Goal: Information Seeking & Learning: Learn about a topic

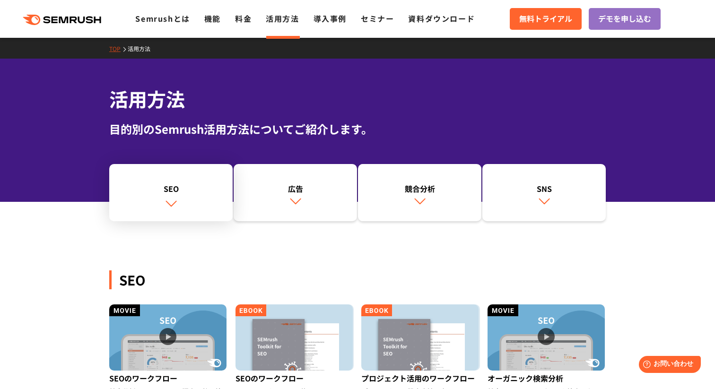
click at [190, 182] on link "SEO" at bounding box center [170, 193] width 123 height 58
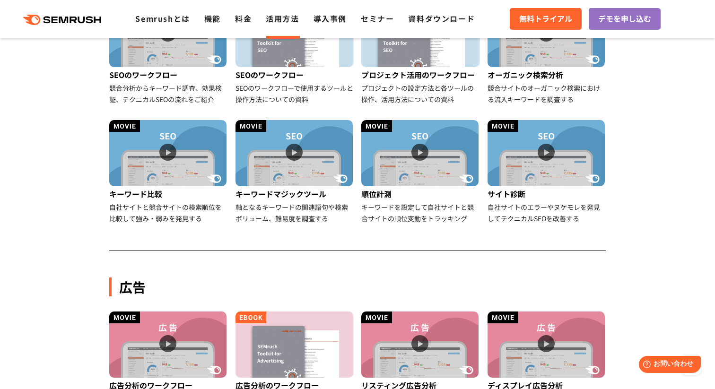
scroll to position [306, 0]
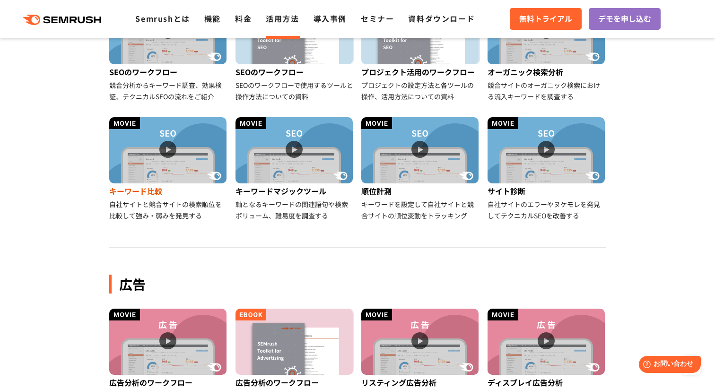
click at [165, 149] on img at bounding box center [167, 150] width 117 height 66
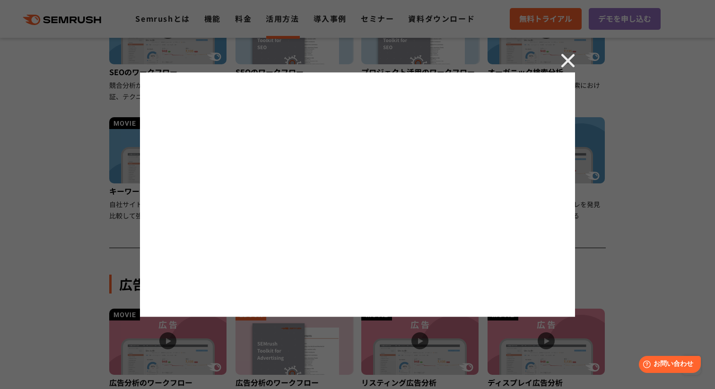
click at [568, 55] on img at bounding box center [568, 60] width 14 height 14
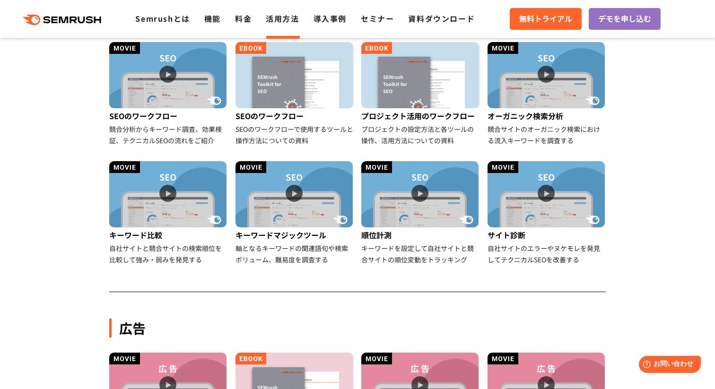
scroll to position [268, 0]
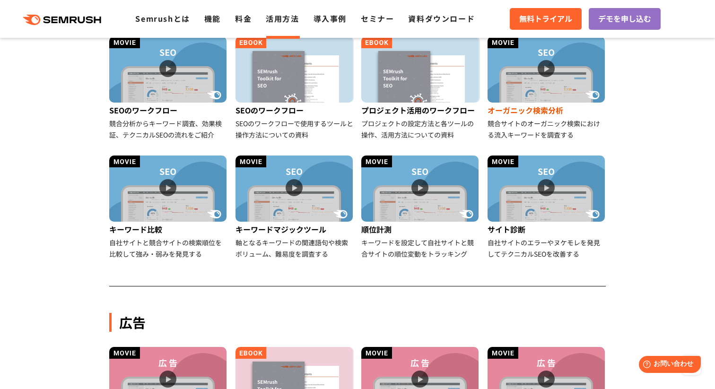
click at [545, 63] on img at bounding box center [546, 69] width 117 height 66
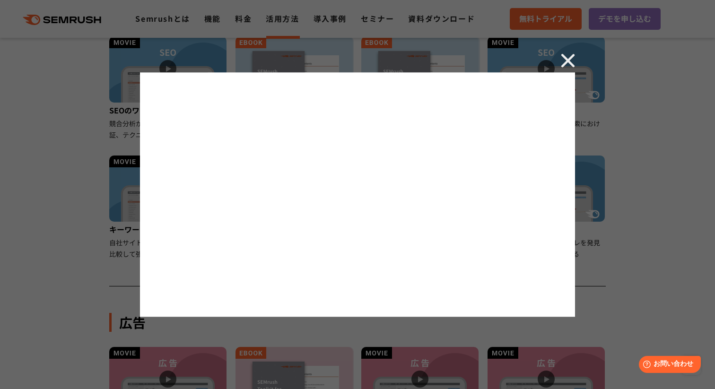
click at [568, 56] on img at bounding box center [568, 60] width 14 height 14
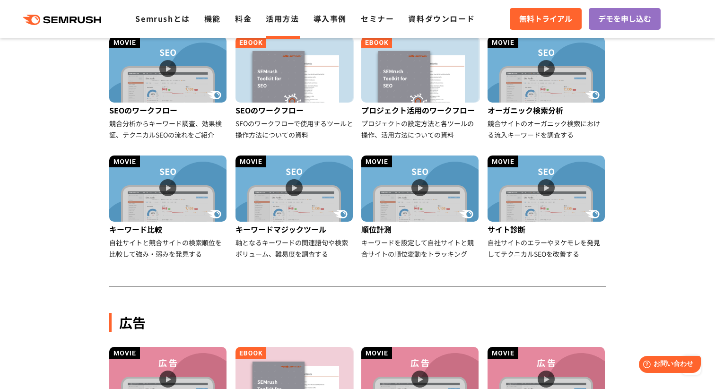
scroll to position [242, 0]
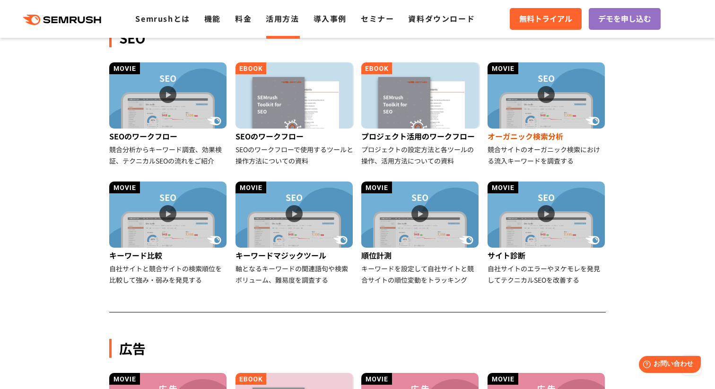
click at [548, 96] on img at bounding box center [546, 95] width 117 height 66
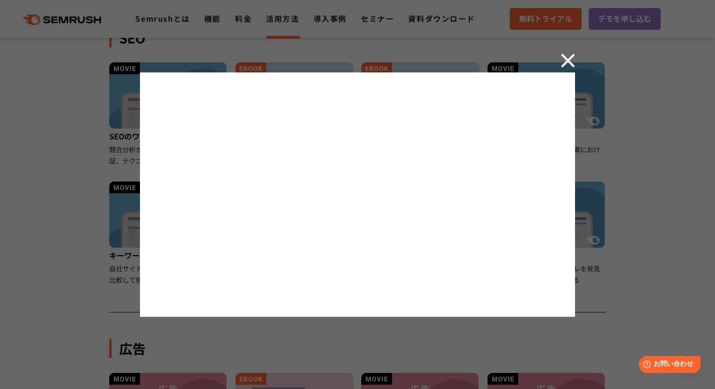
click at [568, 57] on img at bounding box center [568, 60] width 14 height 14
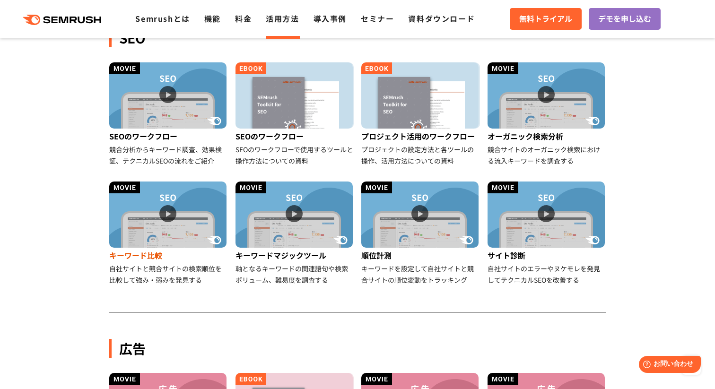
click at [171, 213] on img at bounding box center [167, 215] width 117 height 66
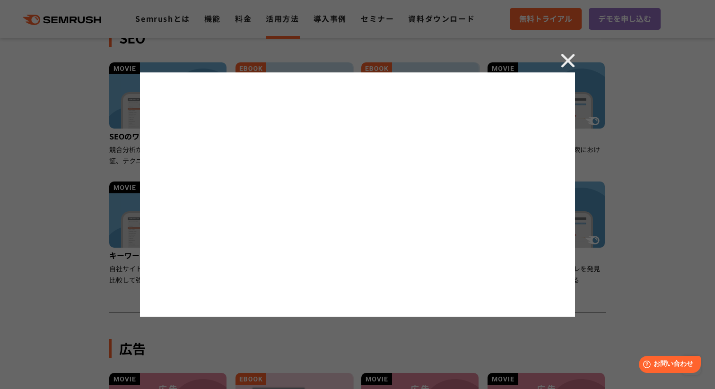
click at [561, 55] on img at bounding box center [568, 60] width 14 height 14
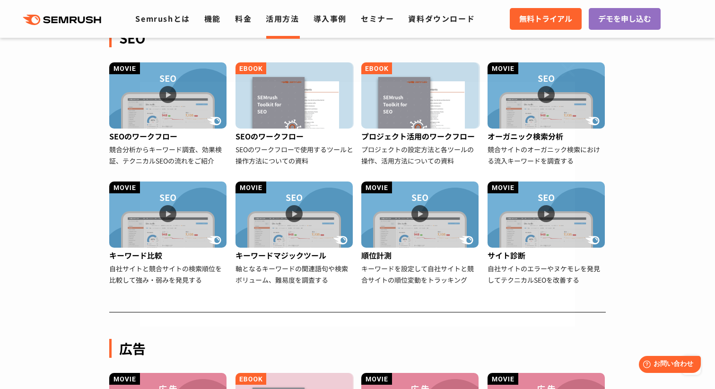
drag, startPoint x: 561, startPoint y: 55, endPoint x: 522, endPoint y: 55, distance: 39.7
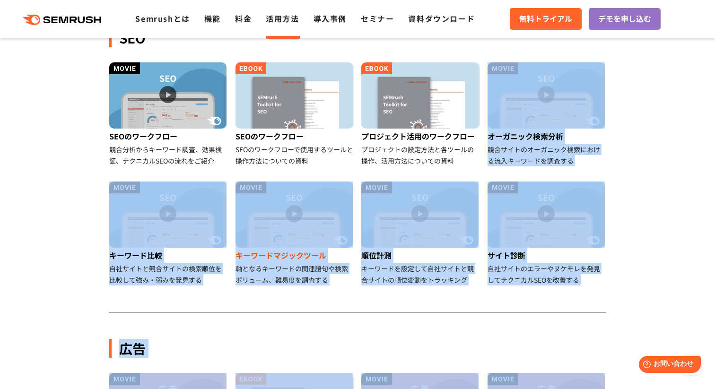
click at [348, 277] on div "軸となるキーワードの関連語句や検索ボリューム、難易度を調査する" at bounding box center [294, 274] width 119 height 23
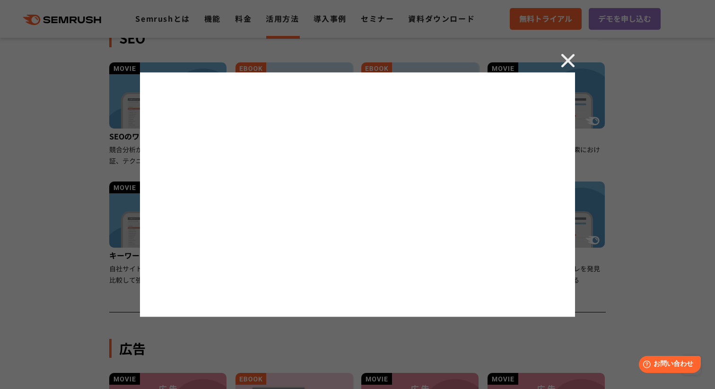
click at [612, 235] on div at bounding box center [357, 194] width 715 height 389
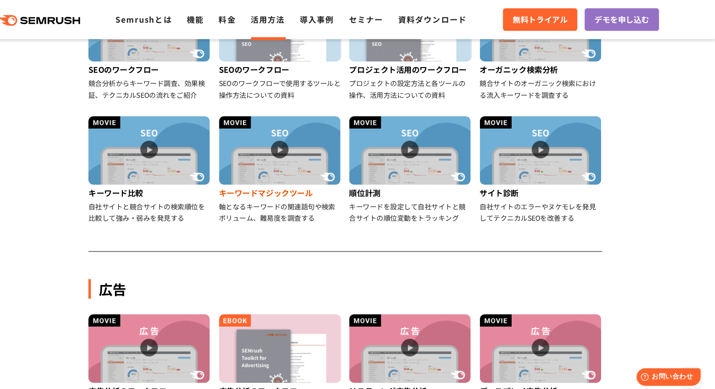
scroll to position [303, 0]
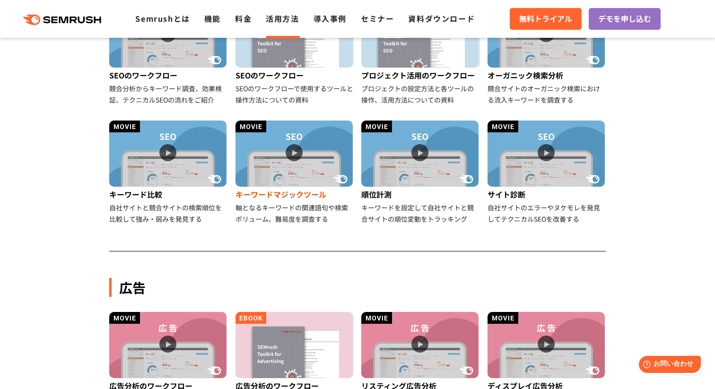
click at [276, 197] on div "キーワードマジックツール" at bounding box center [294, 194] width 119 height 15
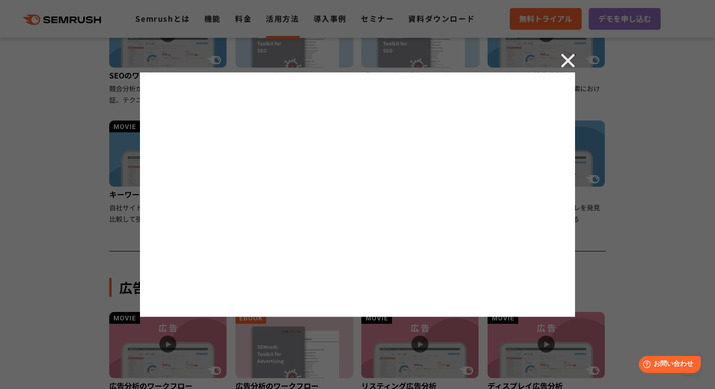
click at [566, 52] on div at bounding box center [357, 194] width 715 height 389
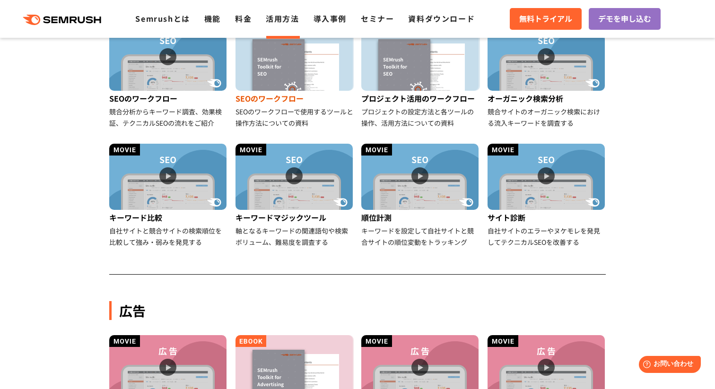
scroll to position [281, 0]
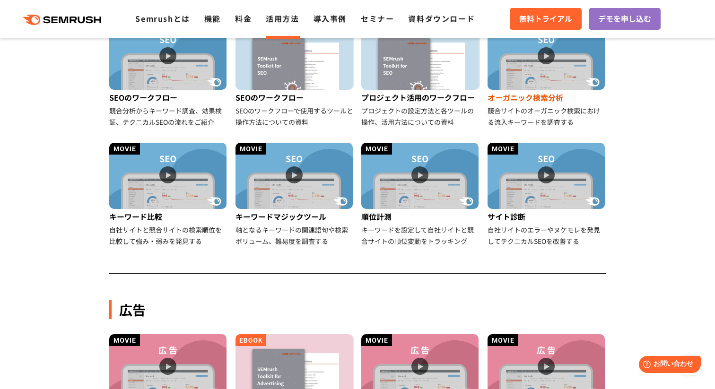
click at [552, 55] on img at bounding box center [546, 57] width 117 height 66
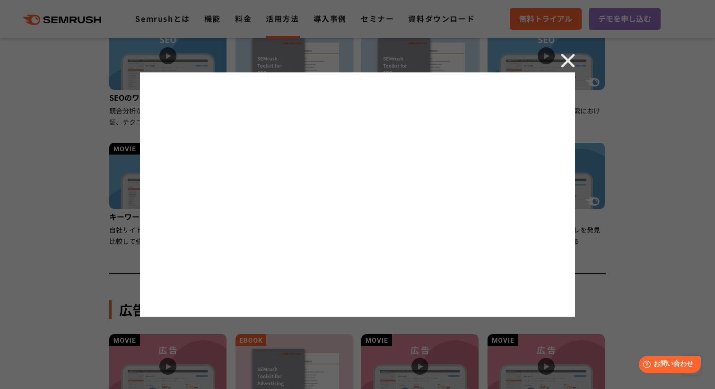
click at [571, 56] on img at bounding box center [568, 60] width 14 height 14
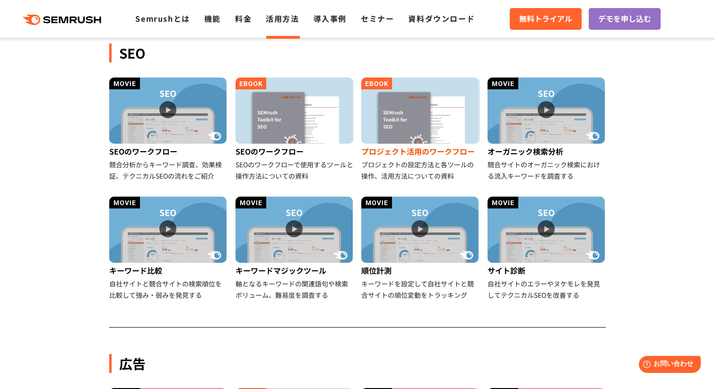
scroll to position [215, 0]
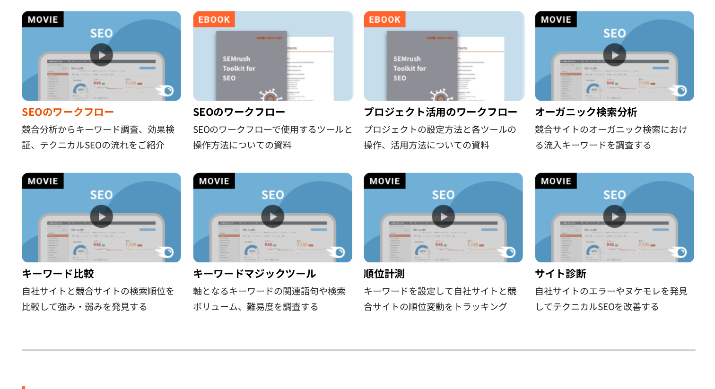
click at [199, 131] on img at bounding box center [167, 123] width 117 height 66
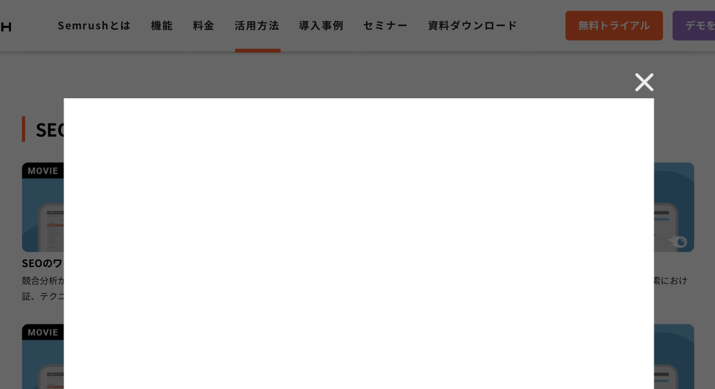
scroll to position [176, 0]
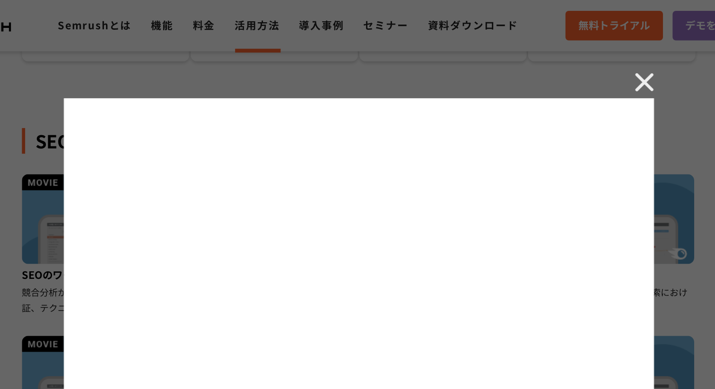
click at [564, 59] on img at bounding box center [568, 60] width 14 height 14
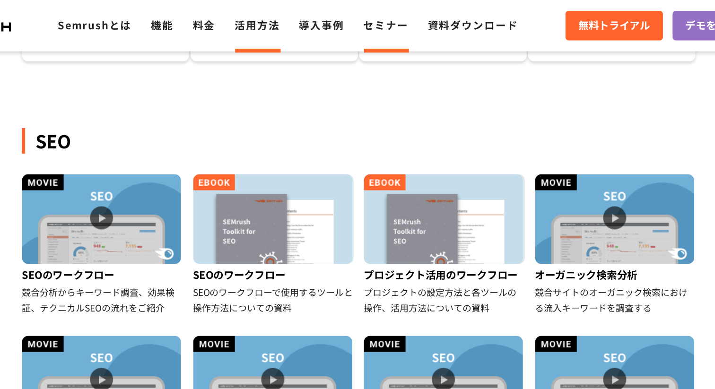
click at [375, 21] on link "セミナー" at bounding box center [377, 18] width 33 height 11
